Goal: Task Accomplishment & Management: Manage account settings

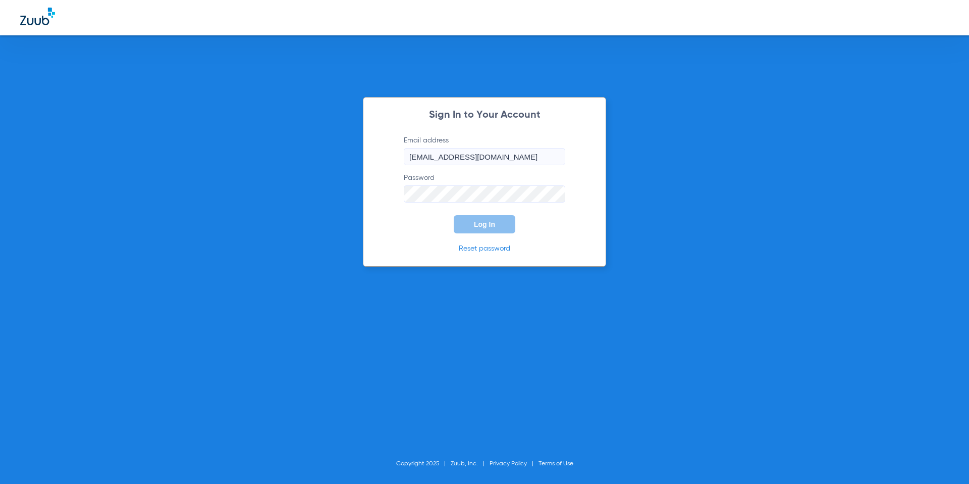
type input "[EMAIL_ADDRESS][DOMAIN_NAME]"
click at [454, 215] on button "Log In" at bounding box center [485, 224] width 62 height 18
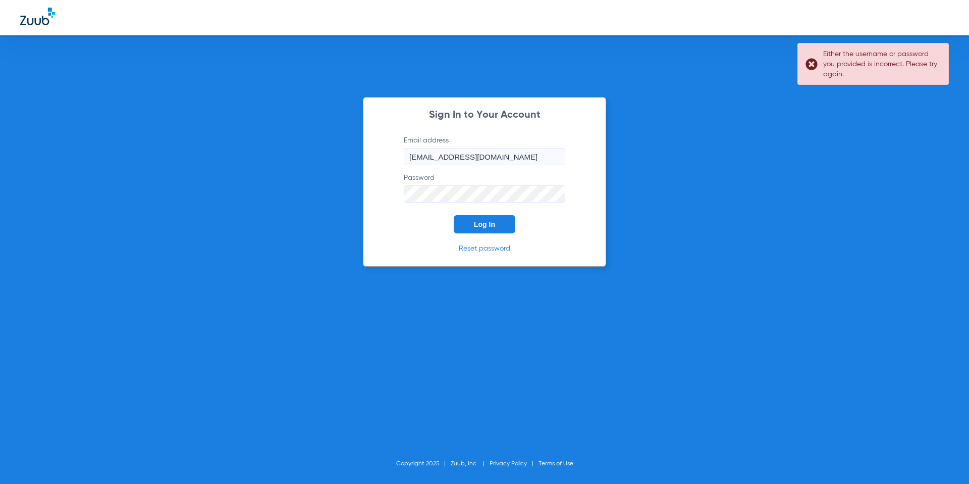
click at [454, 215] on button "Log In" at bounding box center [485, 224] width 62 height 18
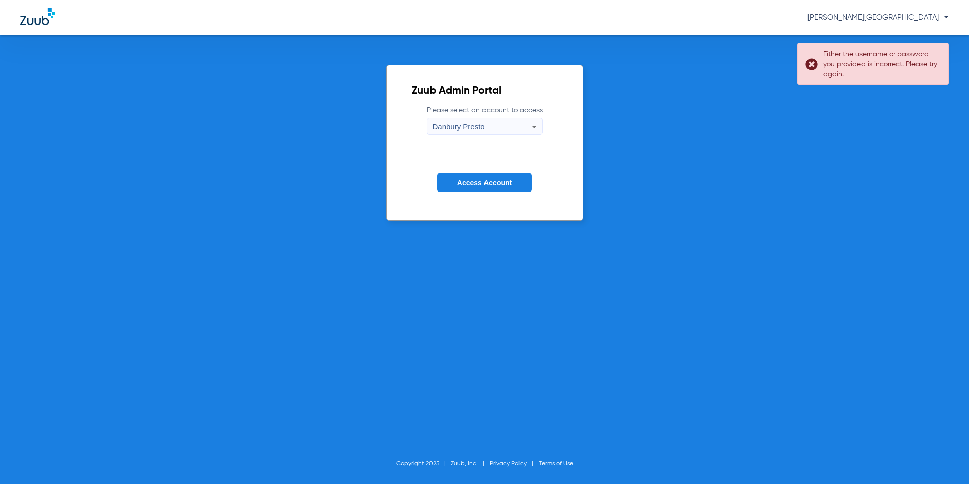
click at [510, 127] on div "Danbury Presto" at bounding box center [482, 126] width 99 height 17
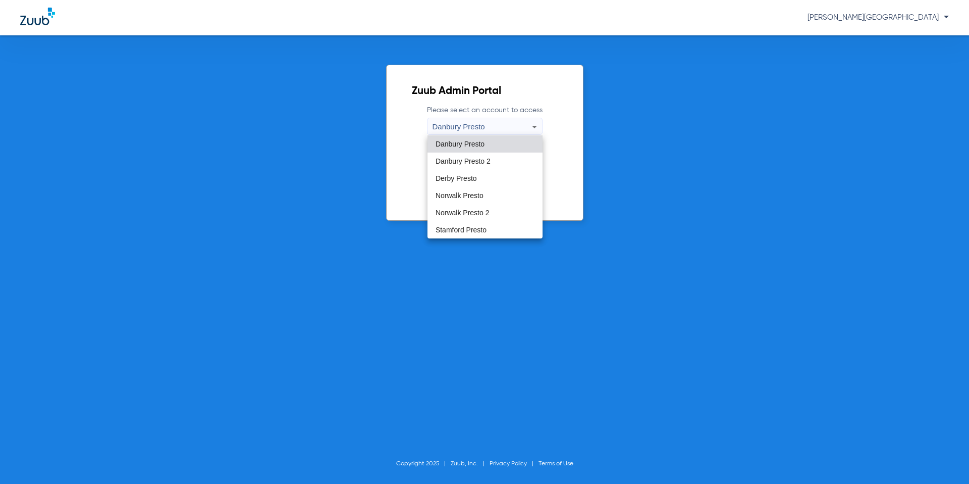
click at [501, 141] on mat-option "Danbury Presto" at bounding box center [485, 143] width 115 height 17
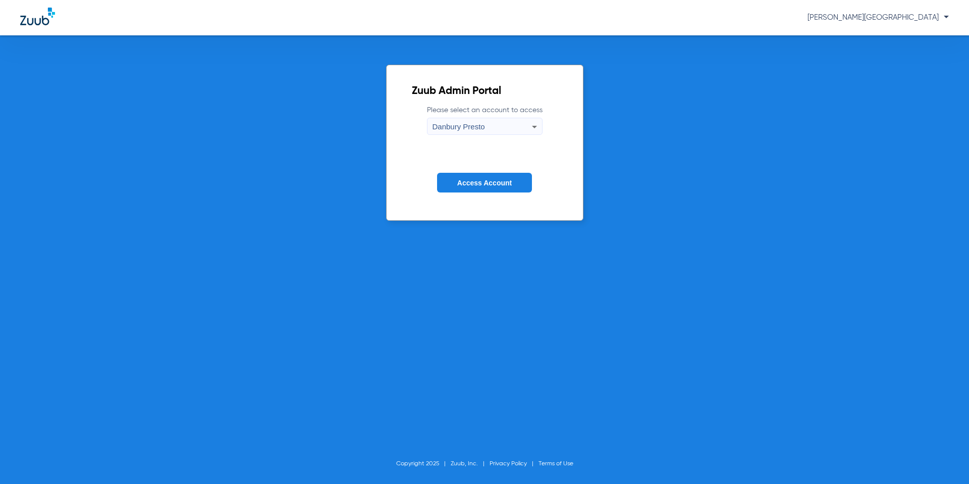
click at [498, 188] on button "Access Account" at bounding box center [484, 183] width 95 height 20
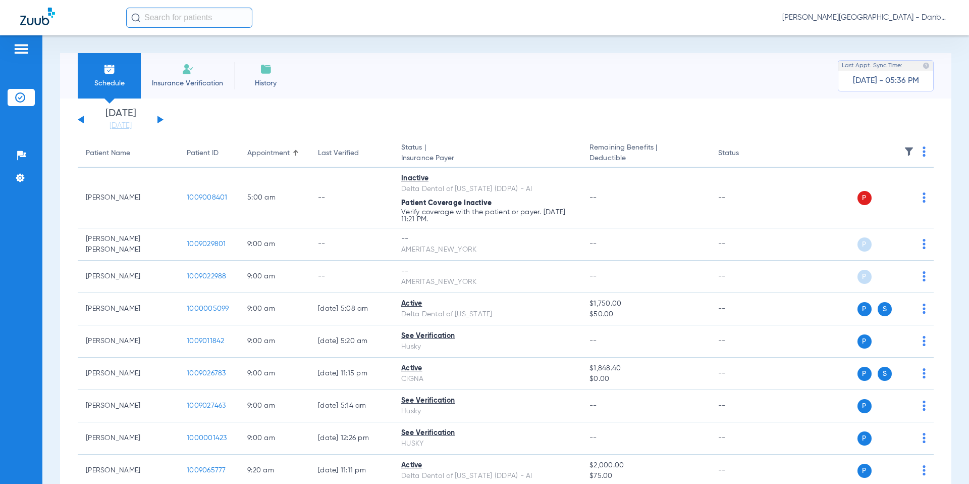
click at [17, 48] on img at bounding box center [21, 49] width 16 height 12
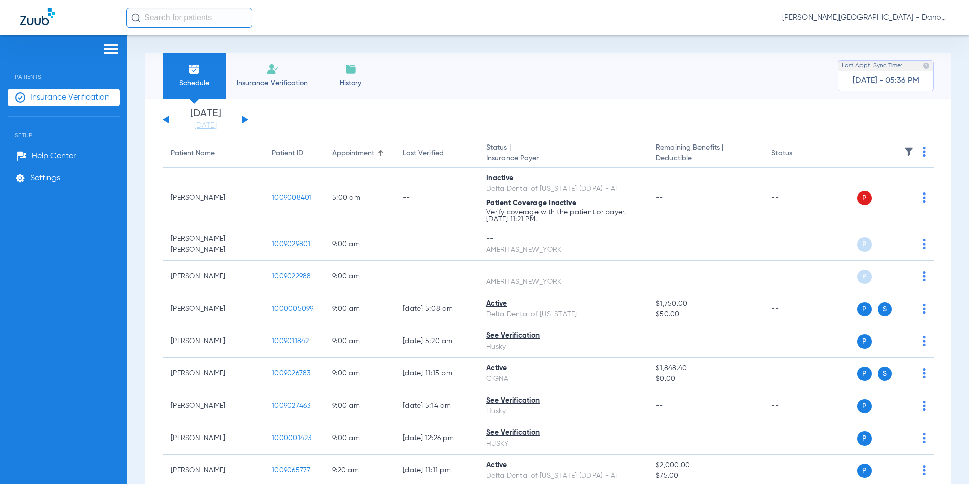
click at [36, 20] on img at bounding box center [37, 17] width 35 height 18
click at [45, 13] on img at bounding box center [37, 17] width 35 height 18
drag, startPoint x: 35, startPoint y: 23, endPoint x: 49, endPoint y: 39, distance: 21.5
click at [35, 23] on img at bounding box center [37, 17] width 35 height 18
click at [120, 51] on div "Patients Insurance Verification Setup Help Center Settings" at bounding box center [63, 277] width 127 height 484
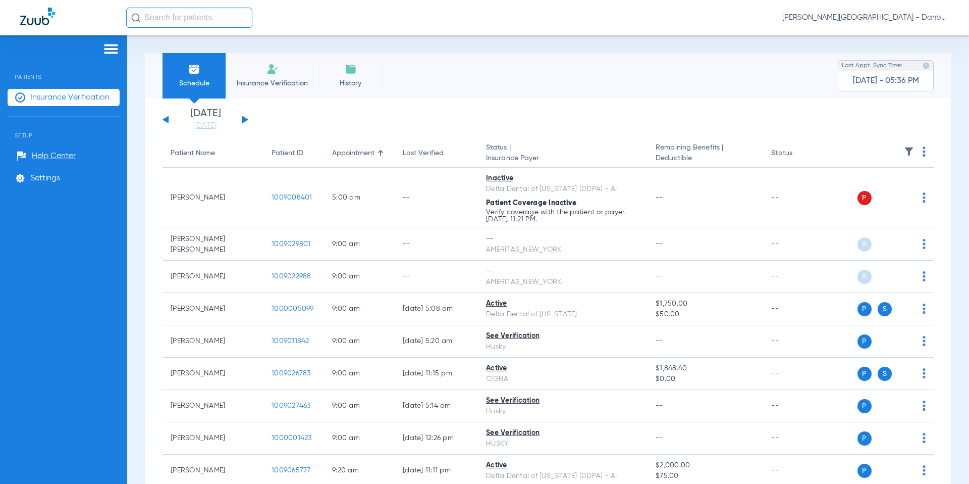
click at [112, 49] on img at bounding box center [111, 49] width 16 height 12
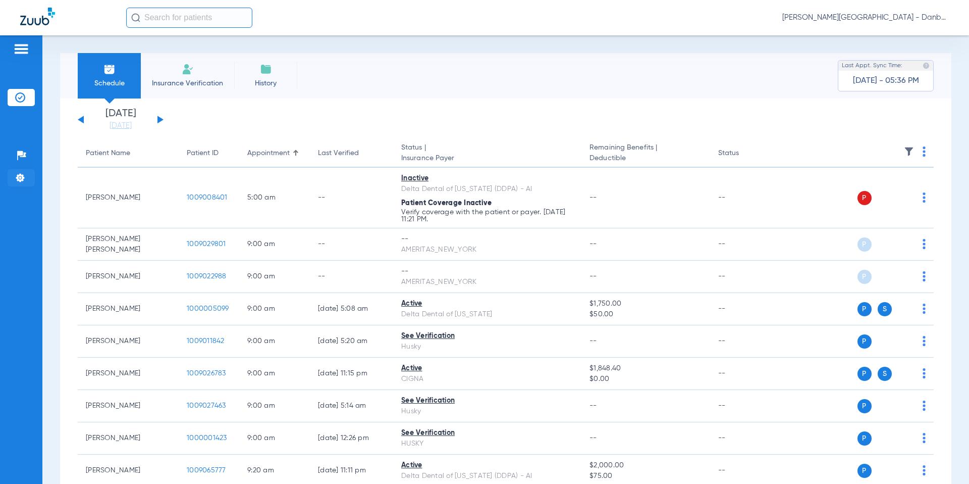
click at [20, 178] on img at bounding box center [20, 178] width 10 height 10
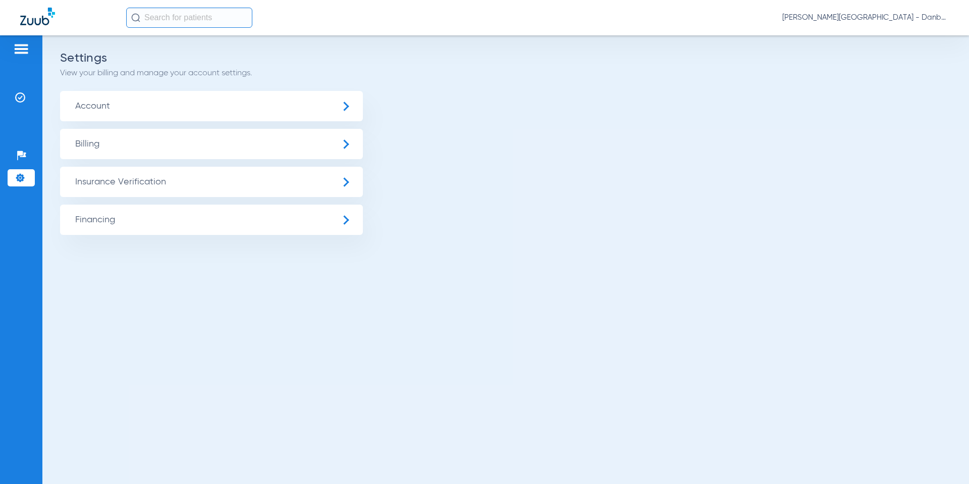
drag, startPoint x: 310, startPoint y: 416, endPoint x: 298, endPoint y: 264, distance: 152.4
click at [310, 416] on div "Settings View your billing and manage your account settings. Account Billing In…" at bounding box center [505, 259] width 927 height 448
